Goal: Entertainment & Leisure: Consume media (video, audio)

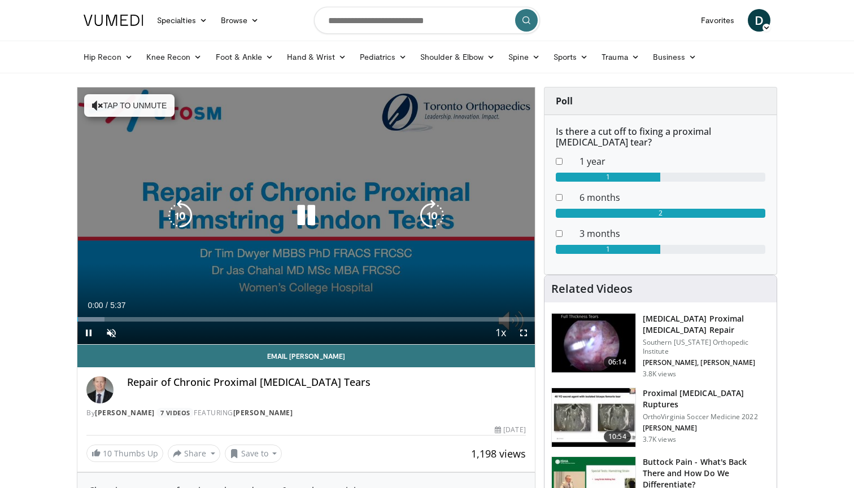
click at [113, 100] on button "Tap to unmute" at bounding box center [129, 105] width 90 height 23
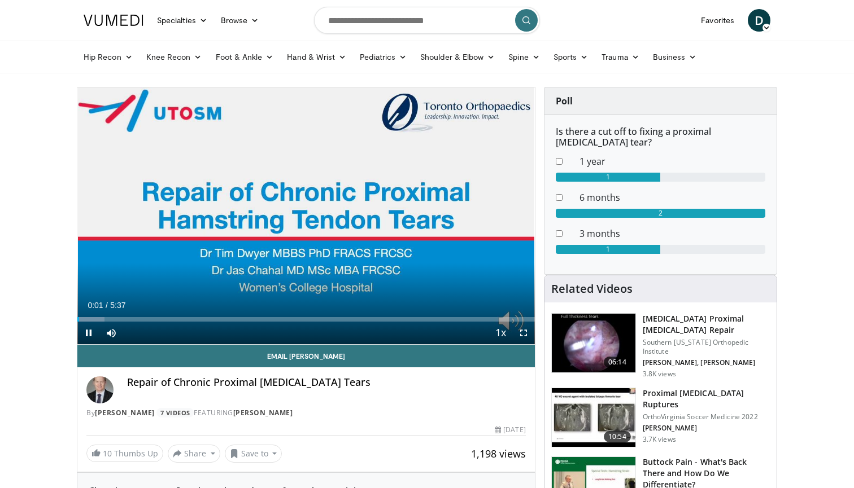
click at [528, 331] on span "Video Player" at bounding box center [523, 333] width 23 height 23
